Goal: Information Seeking & Learning: Find specific fact

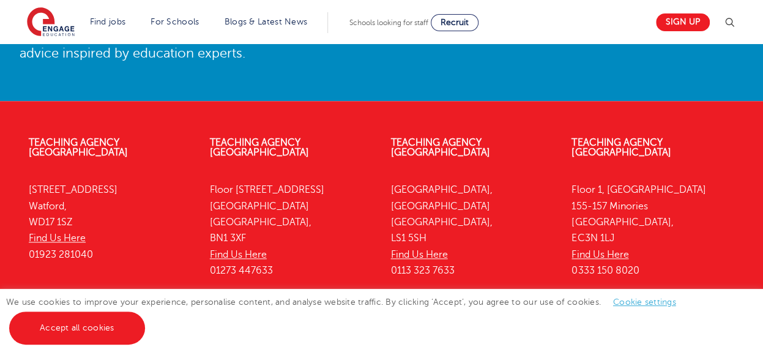
scroll to position [2887, 0]
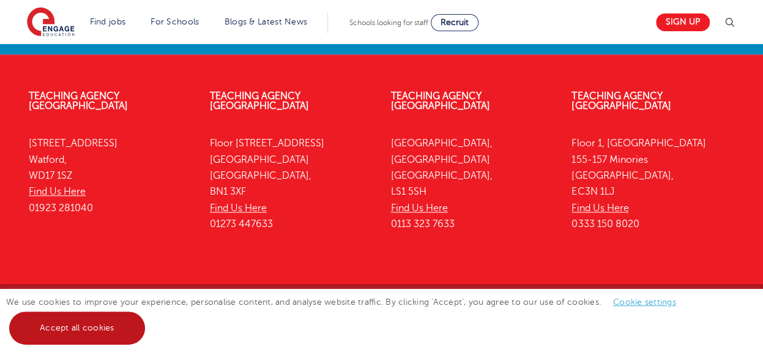
click at [100, 325] on link "Accept all cookies" at bounding box center [77, 327] width 136 height 33
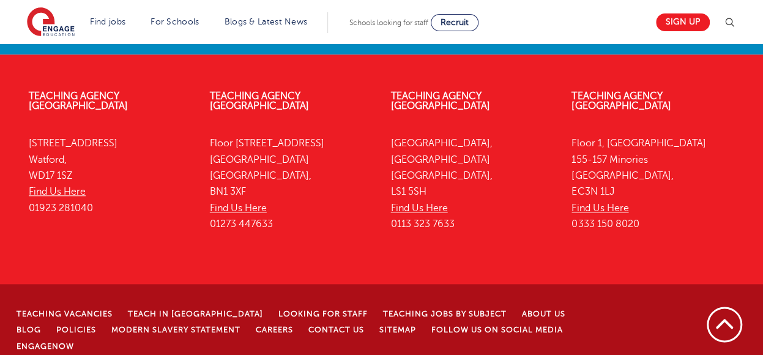
drag, startPoint x: 387, startPoint y: 337, endPoint x: 231, endPoint y: 335, distance: 156.0
copy p "4th Floor, 45 Clarendon Road, Watford, WD17 1SZ."
click at [56, 325] on link "Policies" at bounding box center [76, 329] width 40 height 9
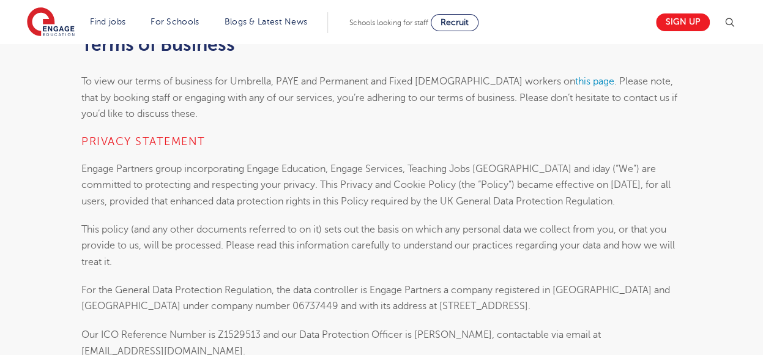
scroll to position [818, 0]
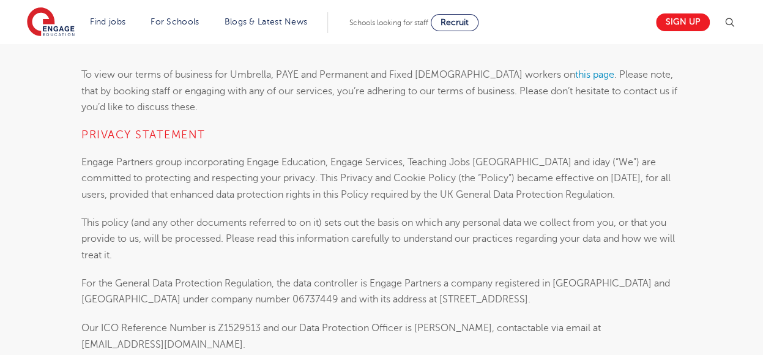
drag, startPoint x: 209, startPoint y: 296, endPoint x: 164, endPoint y: 295, distance: 45.3
drag, startPoint x: 164, startPoint y: 295, endPoint x: 211, endPoint y: 299, distance: 47.2
click at [211, 299] on p "For the General Data Protection Regulation, the data controller is Engage Partn…" at bounding box center [381, 291] width 600 height 32
drag, startPoint x: 207, startPoint y: 298, endPoint x: 163, endPoint y: 297, distance: 44.1
click at [163, 297] on p "For the General Data Protection Regulation, the data controller is Engage Partn…" at bounding box center [381, 291] width 600 height 32
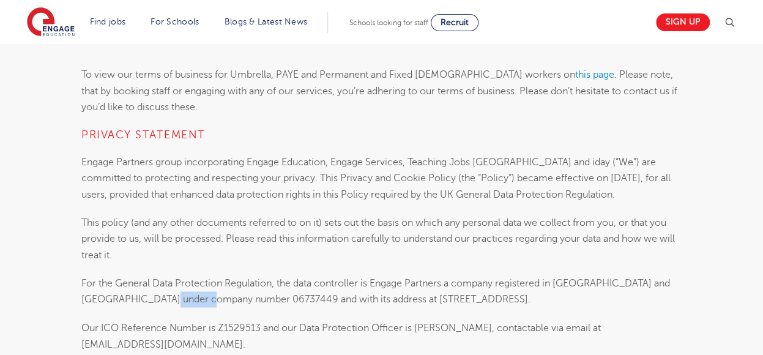
copy p "06737449"
